Goal: Register for event/course: Sign up to attend an event or enroll in a course

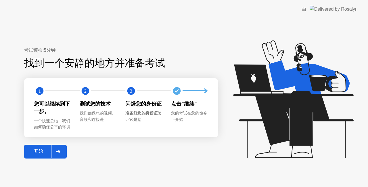
click at [65, 150] on button "开始" at bounding box center [45, 152] width 43 height 14
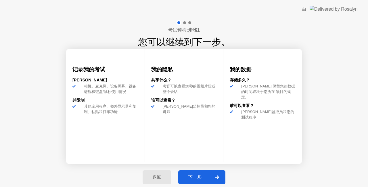
click at [190, 174] on div "下一步" at bounding box center [195, 177] width 30 height 6
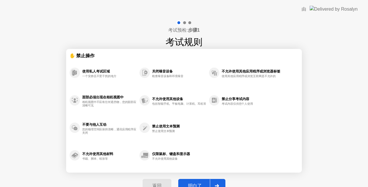
click at [196, 178] on div "返回 明白了" at bounding box center [184, 186] width 90 height 26
click at [196, 181] on button "明白了" at bounding box center [201, 186] width 47 height 14
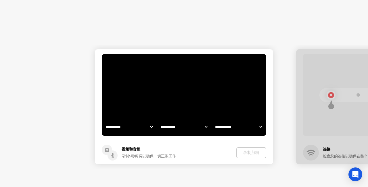
select select "**********"
select select "*******"
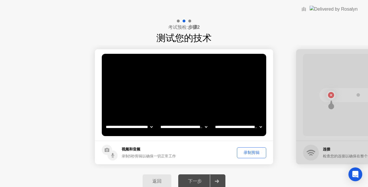
click at [253, 154] on div "录制剪辑" at bounding box center [251, 152] width 25 height 5
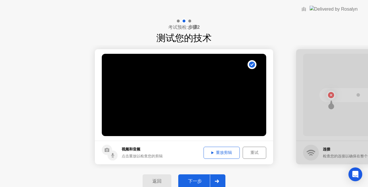
click at [247, 154] on div "重试" at bounding box center [255, 152] width 20 height 5
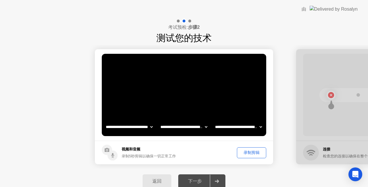
click at [249, 155] on div "录制剪辑" at bounding box center [251, 152] width 25 height 5
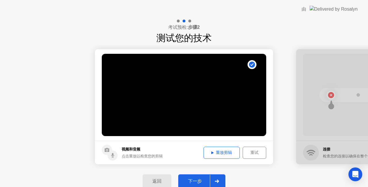
click at [197, 179] on div "下一步" at bounding box center [195, 181] width 30 height 6
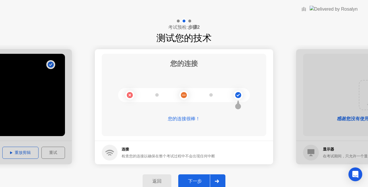
click at [201, 182] on div "下一步" at bounding box center [195, 181] width 30 height 6
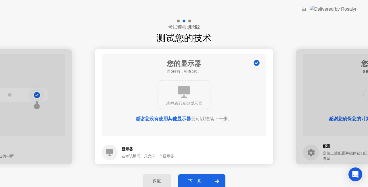
click at [201, 182] on div "下一步" at bounding box center [195, 181] width 30 height 6
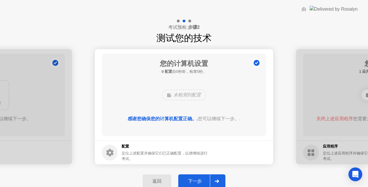
click at [201, 182] on div "下一步" at bounding box center [195, 181] width 30 height 6
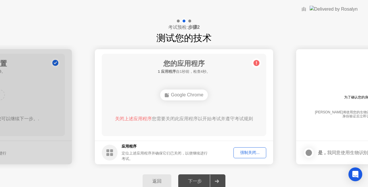
click at [253, 153] on div "强制关闭..." at bounding box center [250, 152] width 29 height 5
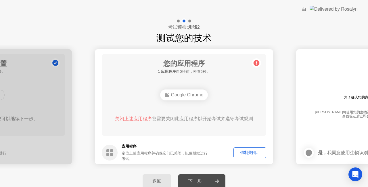
click at [254, 152] on div "强制关闭..." at bounding box center [250, 152] width 29 height 5
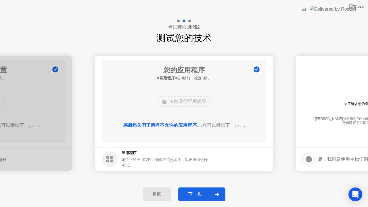
click at [203, 187] on div "下一步" at bounding box center [195, 195] width 30 height 6
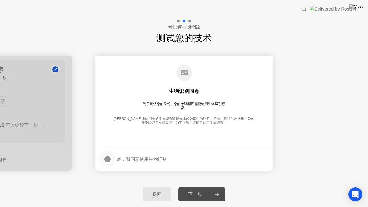
click at [205, 187] on div "下一步" at bounding box center [195, 195] width 30 height 6
click at [104, 158] on div at bounding box center [107, 159] width 7 height 7
click at [192, 187] on div "下一步" at bounding box center [195, 195] width 30 height 6
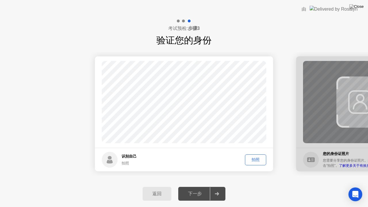
click at [259, 157] on div "拍照" at bounding box center [255, 159] width 17 height 5
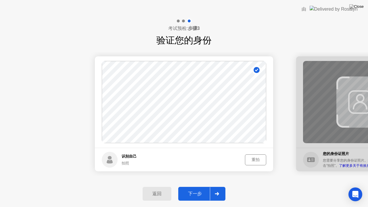
click at [197, 187] on div "下一步" at bounding box center [195, 194] width 30 height 6
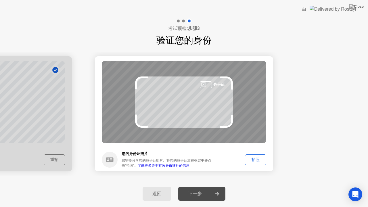
click at [251, 160] on div "拍照" at bounding box center [255, 159] width 17 height 5
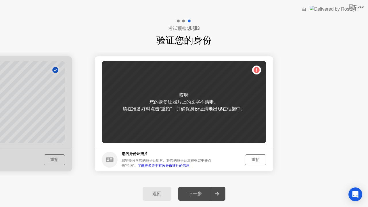
click at [263, 160] on div "重拍" at bounding box center [255, 159] width 17 height 5
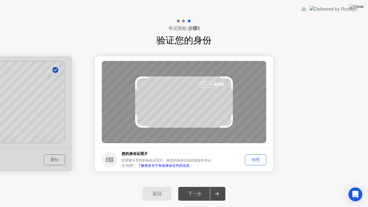
click at [258, 158] on div "拍照" at bounding box center [255, 159] width 17 height 5
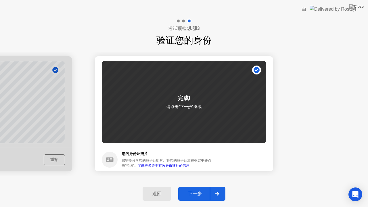
click at [202, 187] on button "下一步" at bounding box center [201, 194] width 47 height 14
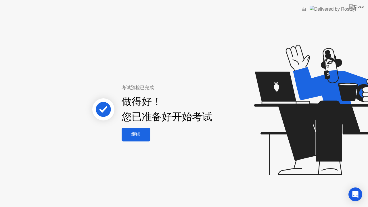
click at [140, 133] on div "继续" at bounding box center [135, 134] width 25 height 6
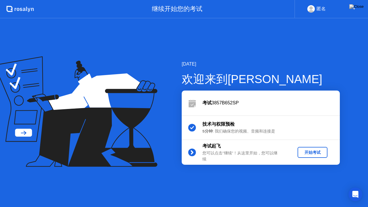
click at [324, 155] on div "开始考试" at bounding box center [312, 152] width 25 height 5
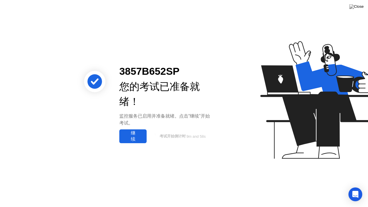
click at [133, 144] on div "3857B652SP 您的考试已准备就绪！ 监控服务已启用并准备就绪。点击”继续”开始考试。 继续 考试开始倒计时 9m and 58s" at bounding box center [184, 103] width 368 height 207
click at [135, 139] on div "继续" at bounding box center [133, 136] width 24 height 12
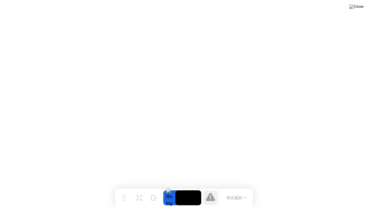
click at [247, 187] on button "考试规则" at bounding box center [237, 198] width 24 height 6
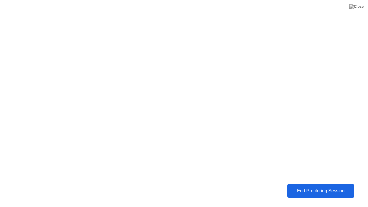
click at [315, 187] on div "End Proctoring Session" at bounding box center [321, 190] width 64 height 5
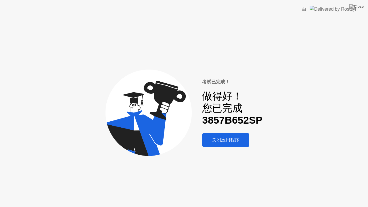
click at [218, 139] on div "关闭应用程序" at bounding box center [226, 140] width 44 height 6
